Goal: Transaction & Acquisition: Purchase product/service

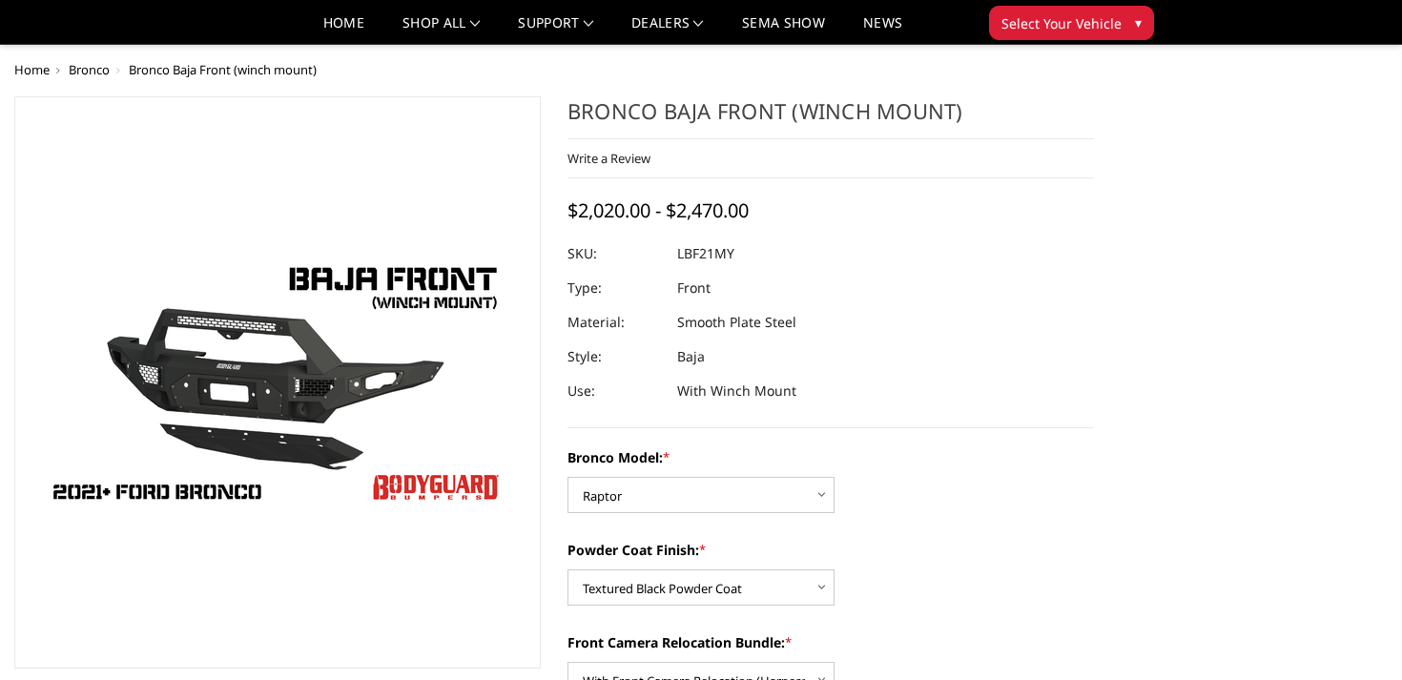
select select "4013"
select select "4015"
select select "4016"
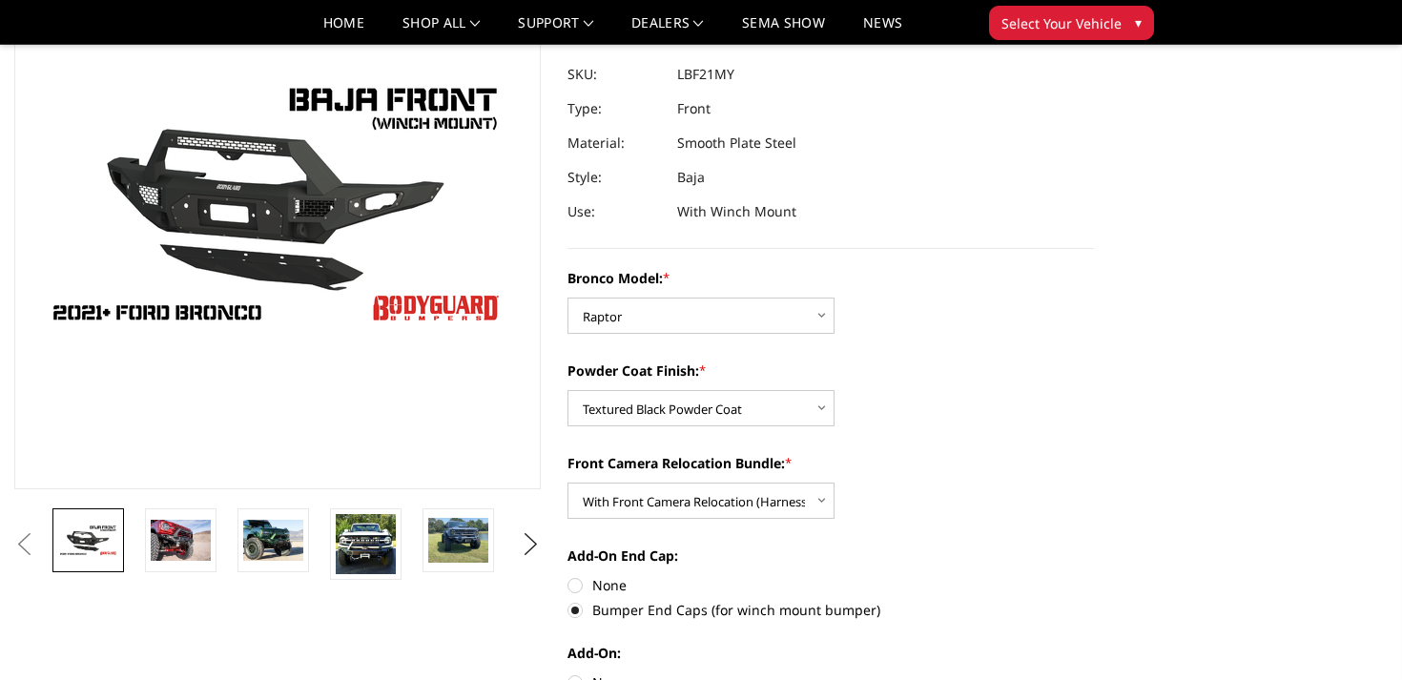
scroll to position [186, 0]
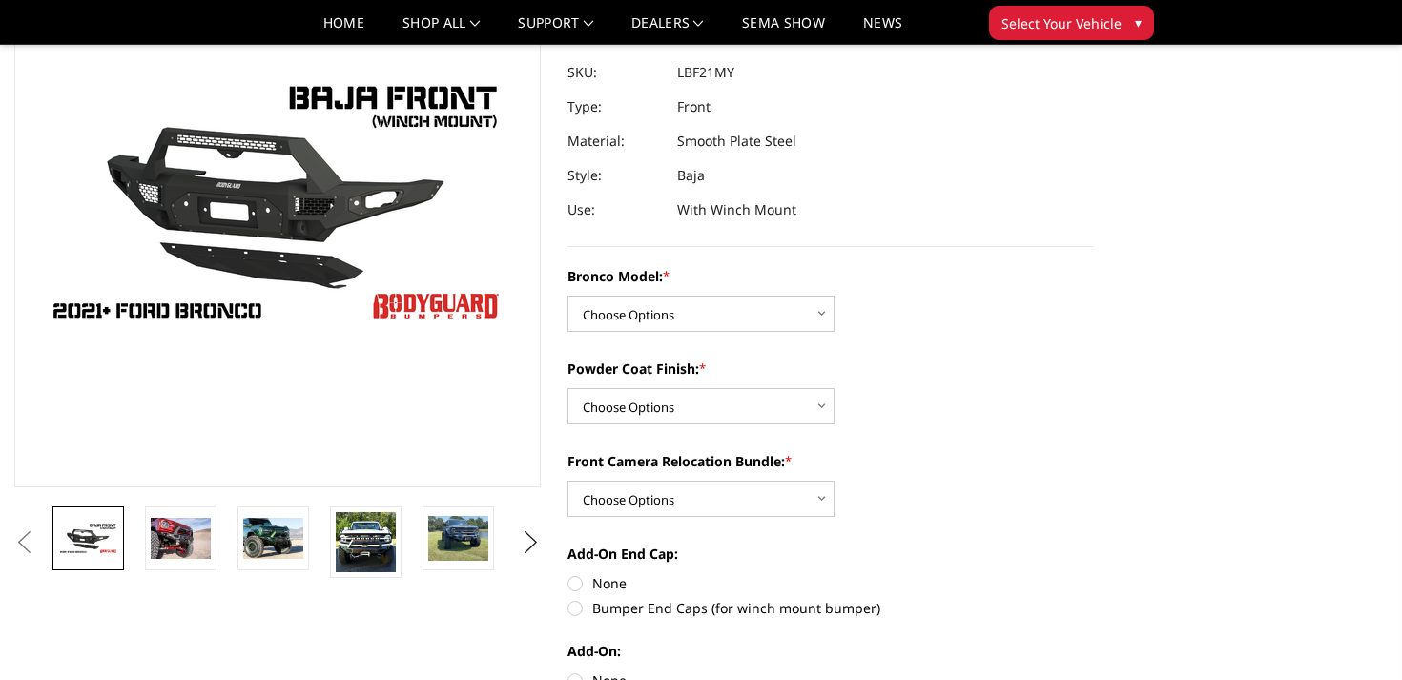
scroll to position [197, 0]
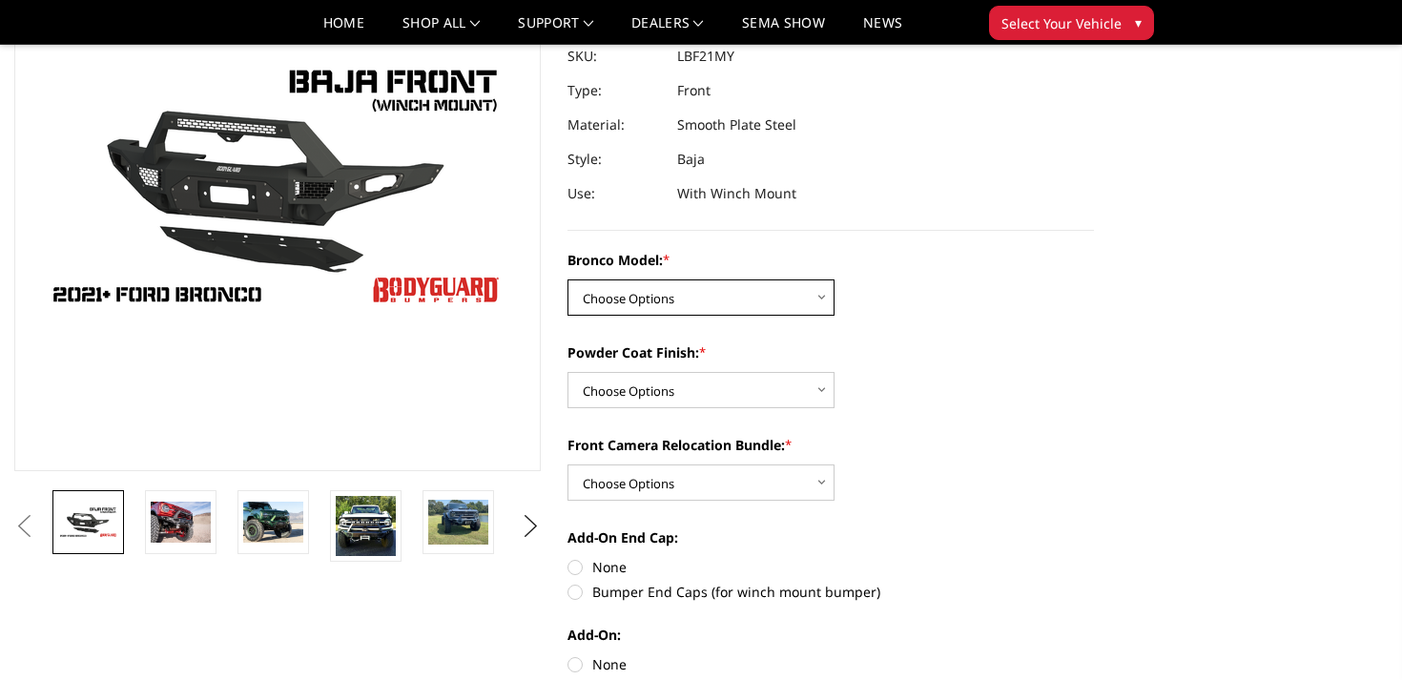
click at [720, 298] on select "Choose Options Base/Badlands/Wildtrak/etc. Raptor" at bounding box center [700, 297] width 267 height 36
select select "4013"
click at [567, 279] on select "Choose Options Base/Badlands/Wildtrak/etc. Raptor" at bounding box center [700, 297] width 267 height 36
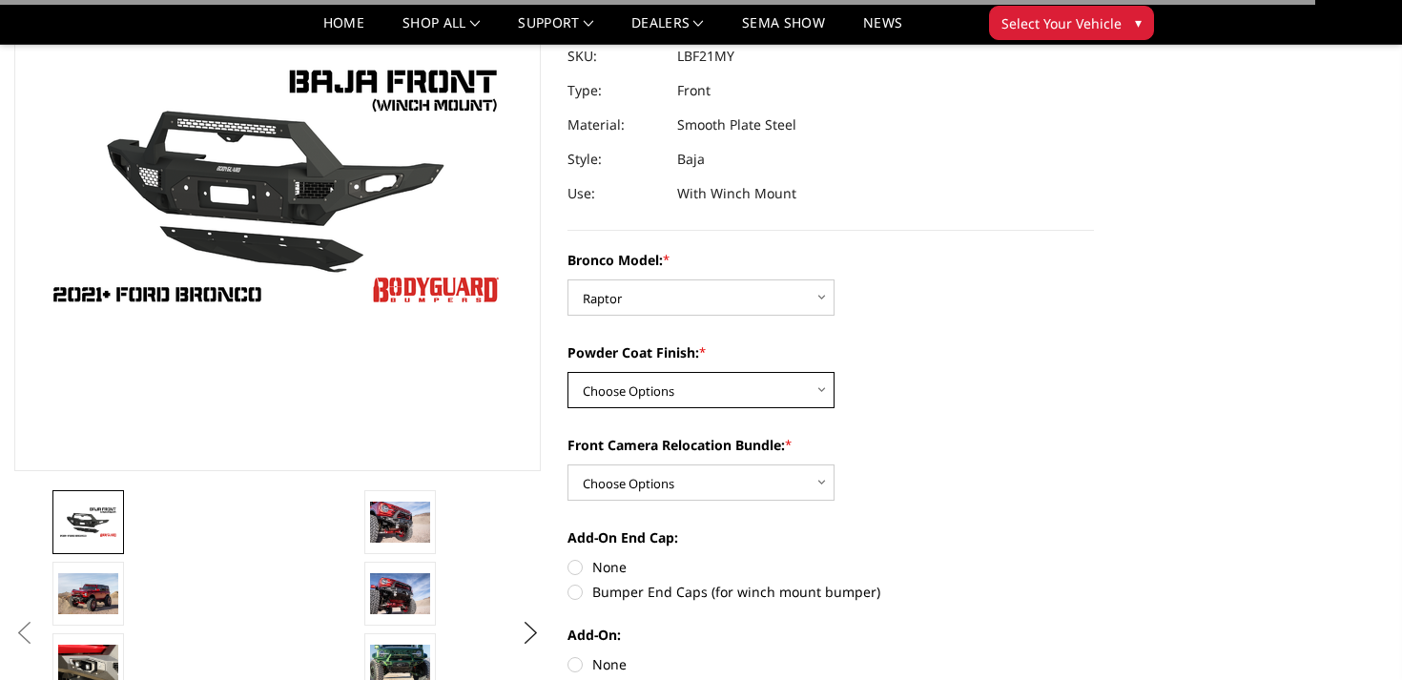
click at [692, 389] on select "Choose Options Bare Metal Textured Black Powder Coat" at bounding box center [700, 390] width 267 height 36
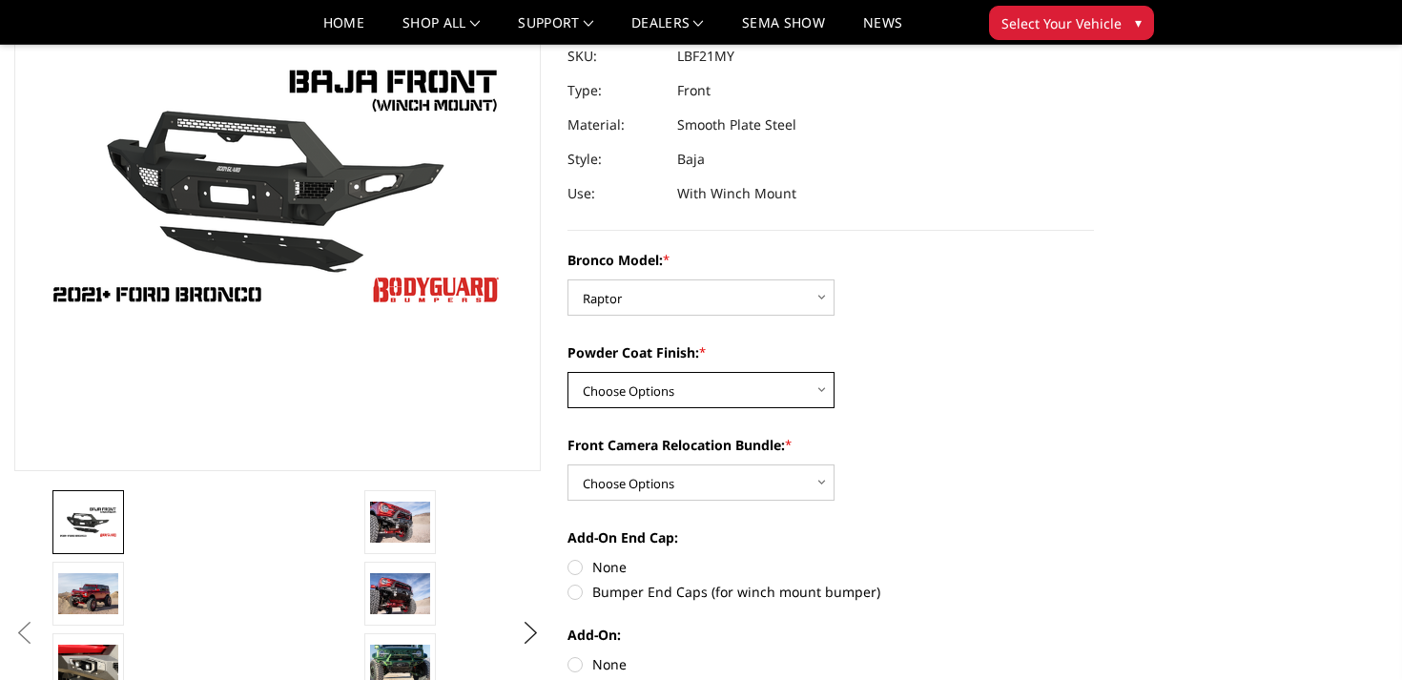
select select "4015"
click at [567, 372] on select "Choose Options Bare Metal Textured Black Powder Coat" at bounding box center [700, 390] width 267 height 36
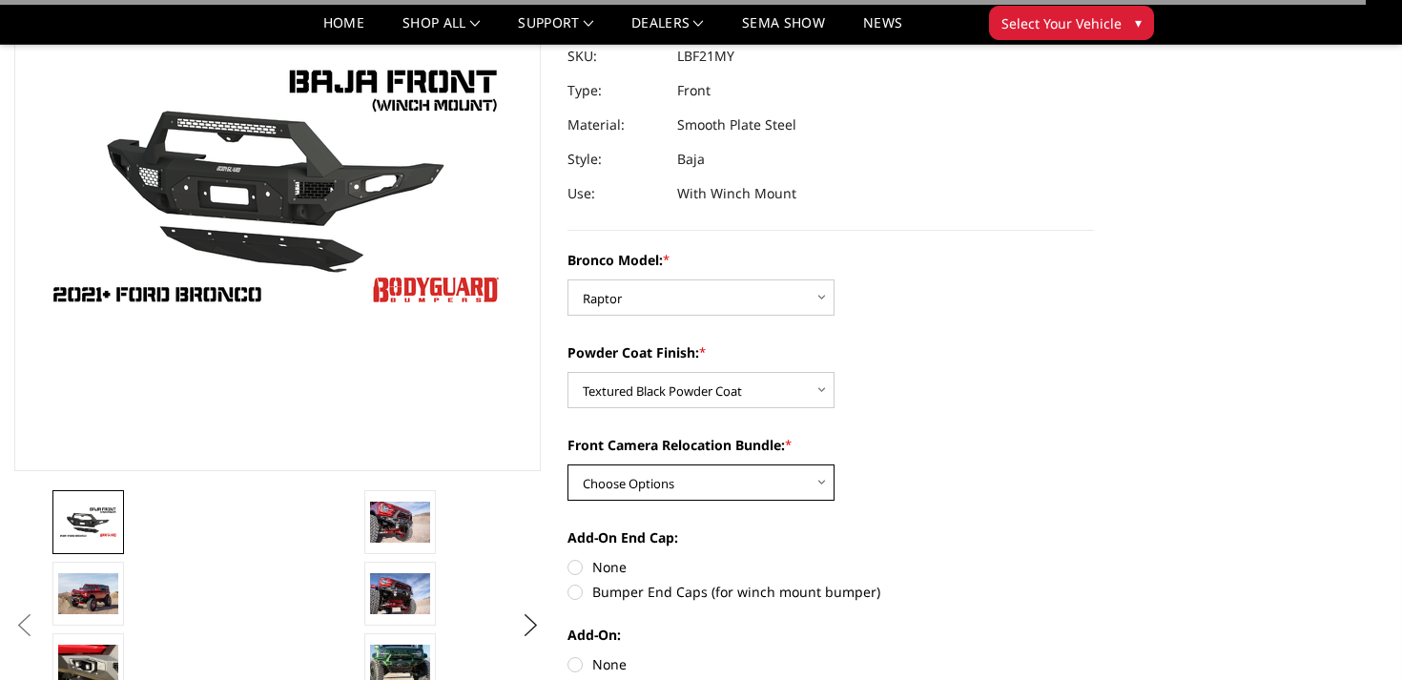
click at [693, 487] on select "Choose Options With Front Camera Relocation (Harness and Pod) Without Front Cam…" at bounding box center [700, 482] width 267 height 36
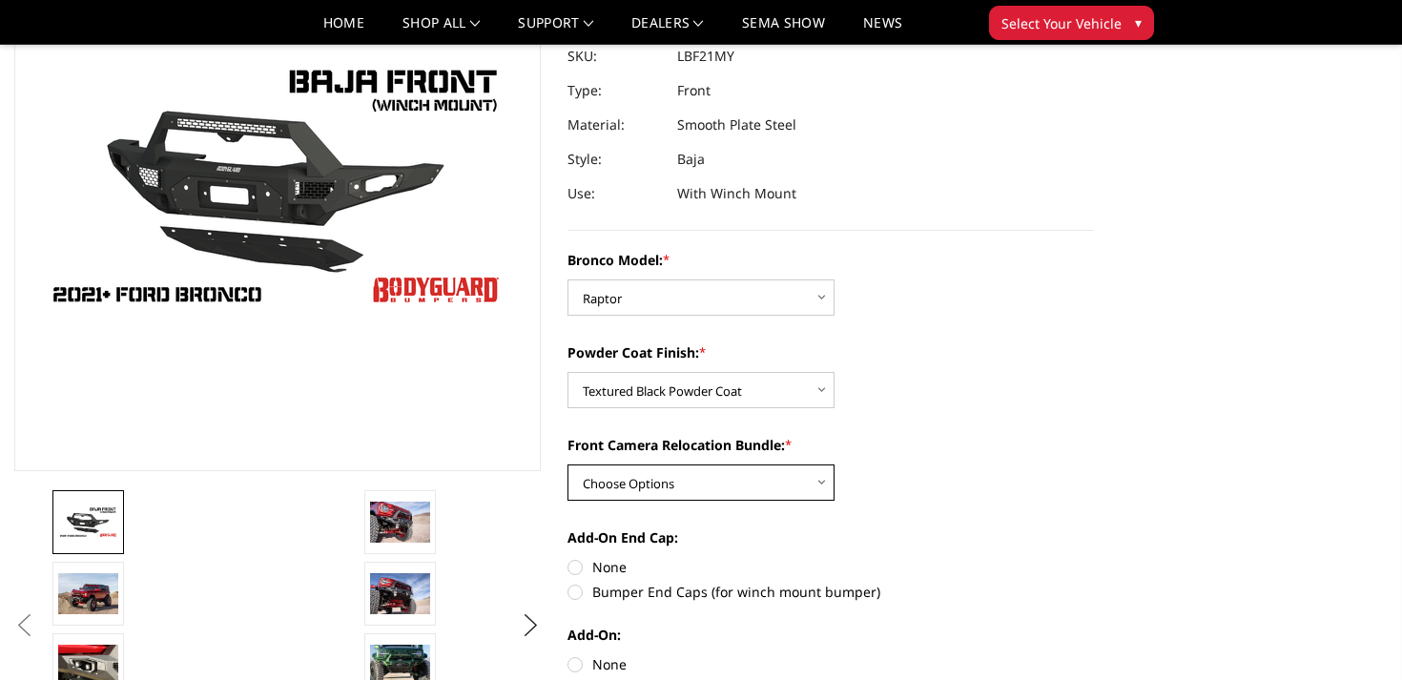
select select "4016"
click at [567, 464] on select "Choose Options With Front Camera Relocation (Harness and Pod) Without Front Cam…" at bounding box center [700, 482] width 267 height 36
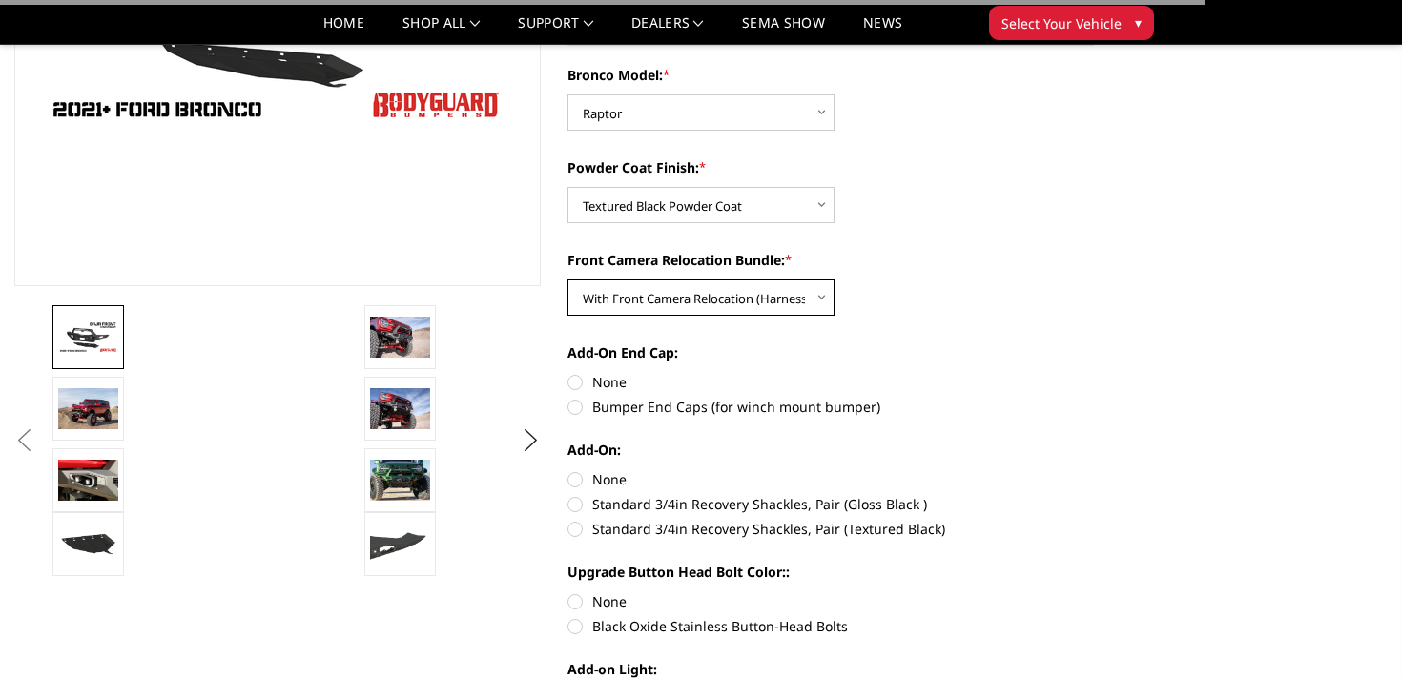
scroll to position [405, 0]
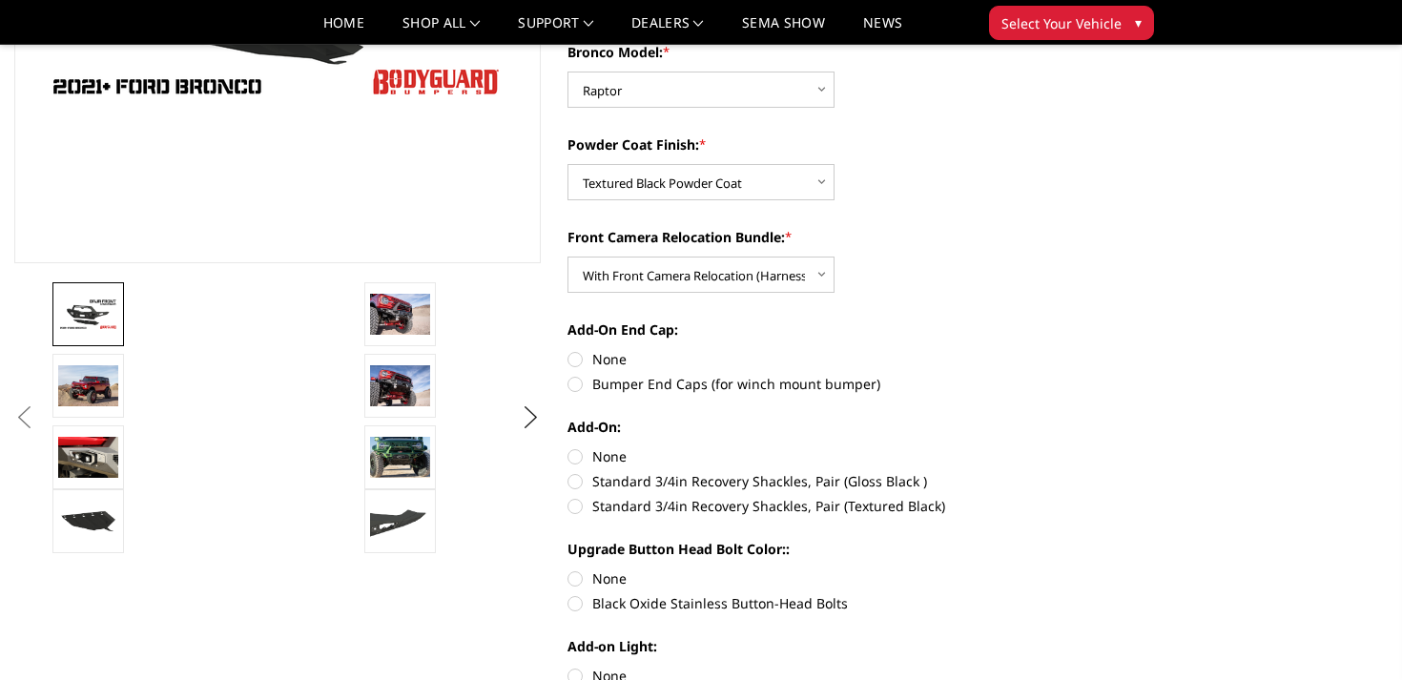
click at [672, 385] on label "Bumper End Caps (for winch mount bumper)" at bounding box center [830, 384] width 526 height 20
click at [1094, 350] on input "Bumper End Caps (for winch mount bumper)" at bounding box center [1094, 349] width 1 height 1
radio input "true"
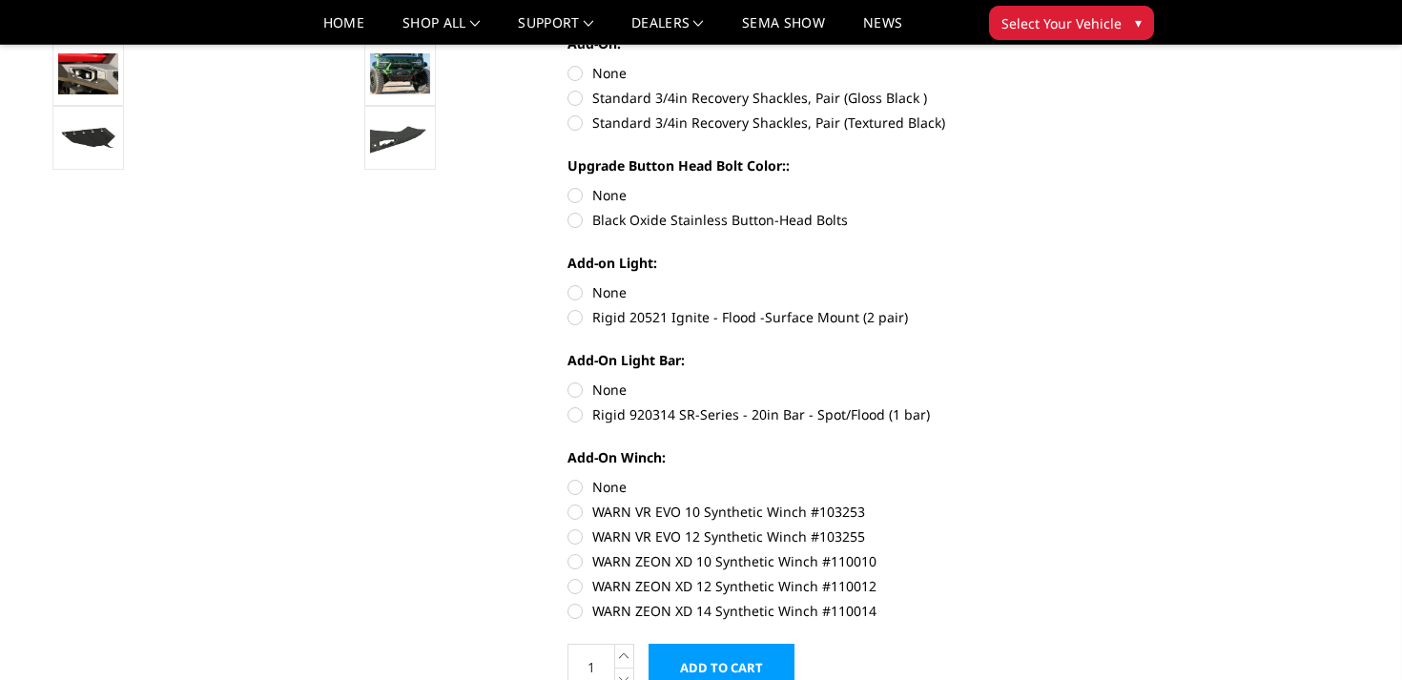
scroll to position [790, 0]
